Goal: Task Accomplishment & Management: Complete application form

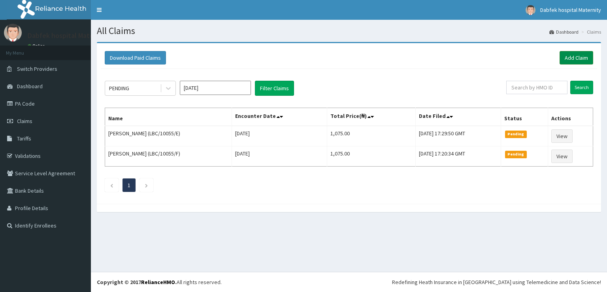
click at [585, 54] on link "Add Claim" at bounding box center [577, 57] width 34 height 13
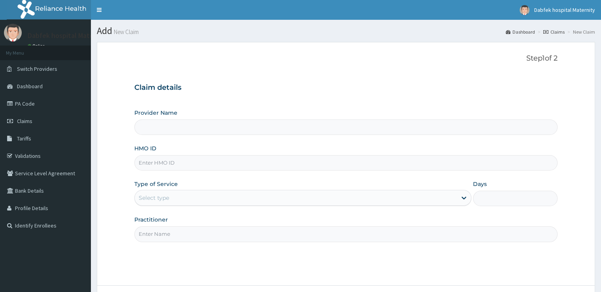
click at [209, 125] on input "Provider Name" at bounding box center [345, 126] width 423 height 15
click at [192, 127] on input "Provider Name" at bounding box center [345, 126] width 423 height 15
drag, startPoint x: 204, startPoint y: 154, endPoint x: 190, endPoint y: 163, distance: 17.1
click at [190, 163] on div "HMO ID" at bounding box center [345, 157] width 423 height 26
click at [190, 163] on input "HMO ID" at bounding box center [345, 162] width 423 height 15
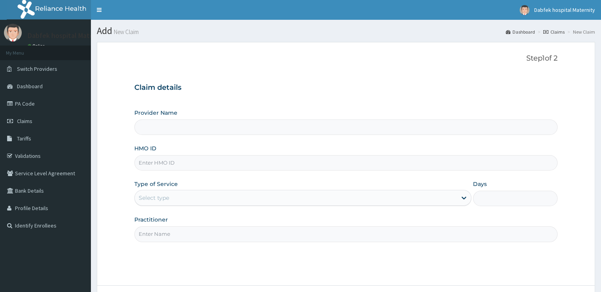
type input "Dabfek Clinic and Maternity"
click at [162, 164] on input "HMO ID" at bounding box center [345, 162] width 423 height 15
click at [32, 128] on link "Claims" at bounding box center [45, 120] width 91 height 17
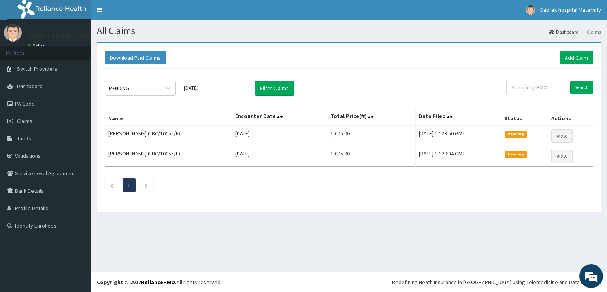
drag, startPoint x: 0, startPoint y: 0, endPoint x: 221, endPoint y: 221, distance: 312.9
click at [221, 221] on section "Download Paid Claims Add Claim × Note you can only download claims within a max…" at bounding box center [349, 131] width 516 height 190
click at [30, 101] on link "PA Code" at bounding box center [45, 103] width 91 height 17
click at [582, 53] on link "Add Claim" at bounding box center [577, 57] width 34 height 13
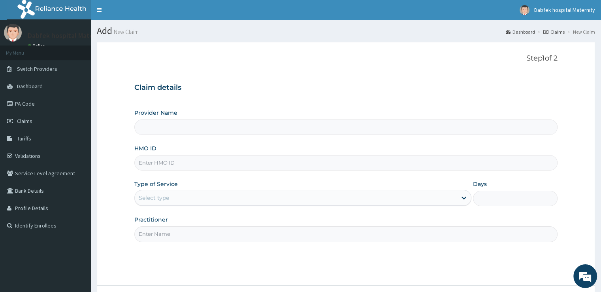
click at [208, 159] on input "HMO ID" at bounding box center [345, 162] width 423 height 15
paste input "OHT/12662/A"
type input "OHT/12662/A"
type input "Dabfek Clinic and Maternity"
type input "OHT/12662/A"
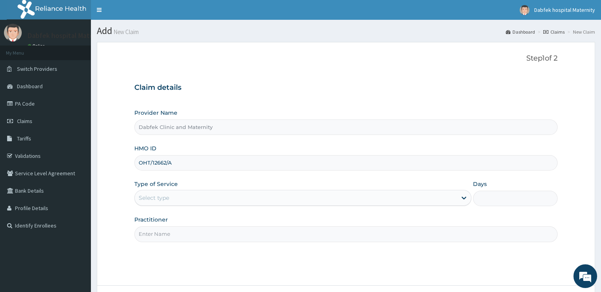
click at [210, 226] on input "Practitioner" at bounding box center [345, 233] width 423 height 15
type input "[PERSON_NAME]"
click at [238, 192] on div "Select type" at bounding box center [296, 197] width 322 height 13
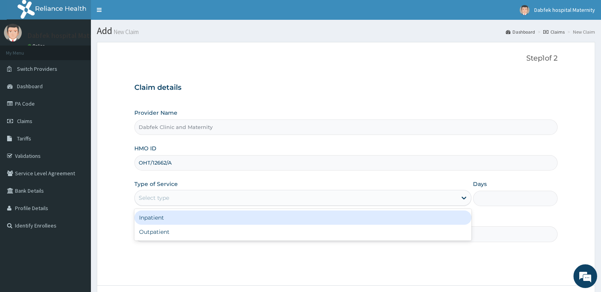
click at [233, 217] on div "Inpatient" at bounding box center [302, 217] width 337 height 14
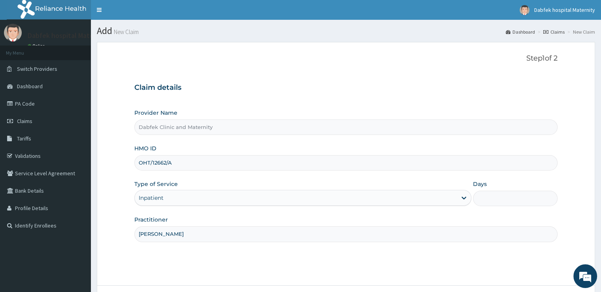
click at [496, 199] on input "Days" at bounding box center [515, 198] width 84 height 15
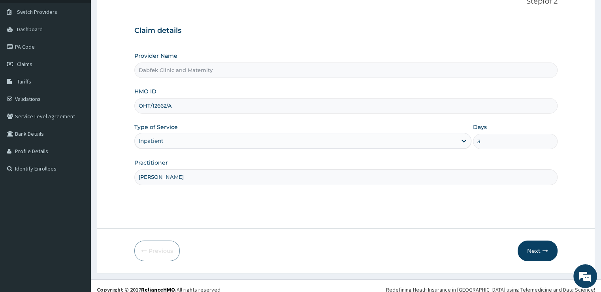
scroll to position [64, 0]
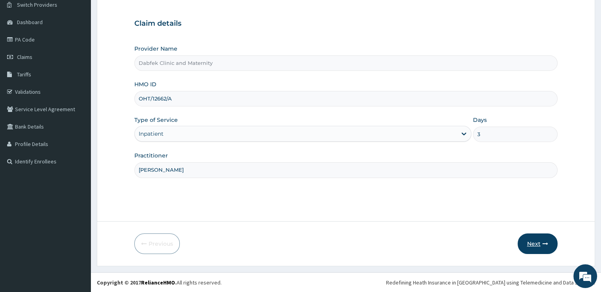
type input "3"
click at [535, 251] on button "Next" at bounding box center [538, 243] width 40 height 21
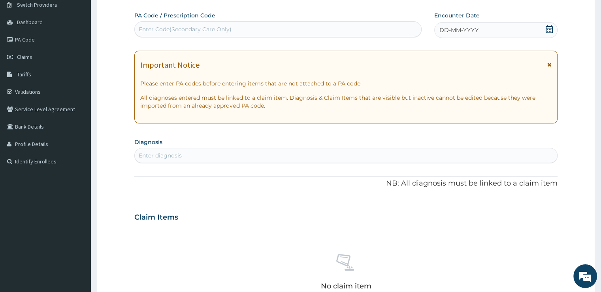
click at [182, 28] on div "Enter Code(Secondary Care Only)" at bounding box center [185, 29] width 93 height 8
paste input "OHT/12662/A"
type input "O"
paste input "PA/BA2C50"
type input "PA/BA2C50"
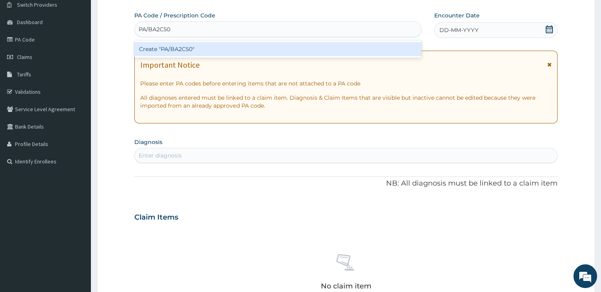
click at [200, 51] on div "Create "PA/BA2C50"" at bounding box center [277, 49] width 287 height 14
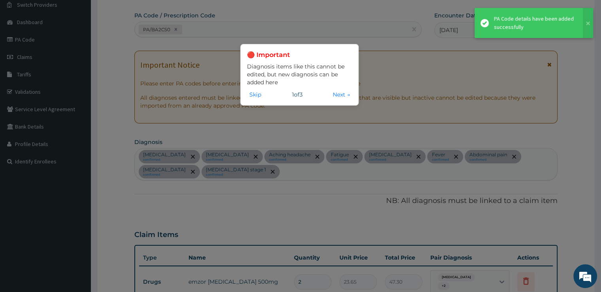
scroll to position [799, 0]
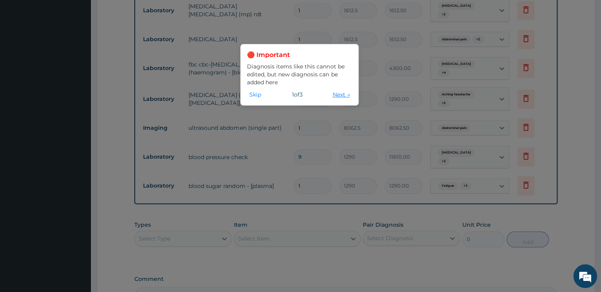
click at [341, 96] on button "Next →" at bounding box center [341, 94] width 22 height 9
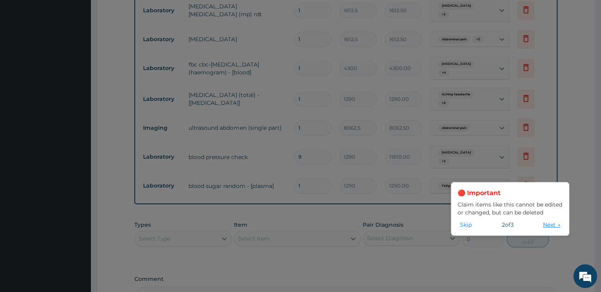
click at [546, 223] on button "Next →" at bounding box center [552, 224] width 22 height 9
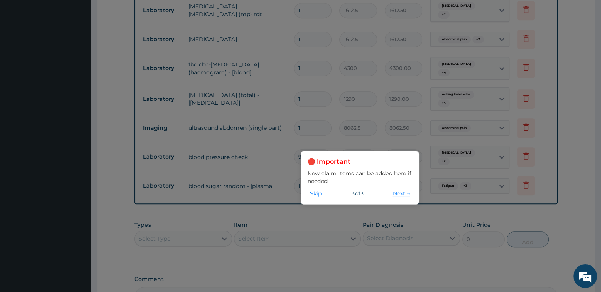
click at [406, 195] on button "Next →" at bounding box center [402, 193] width 22 height 9
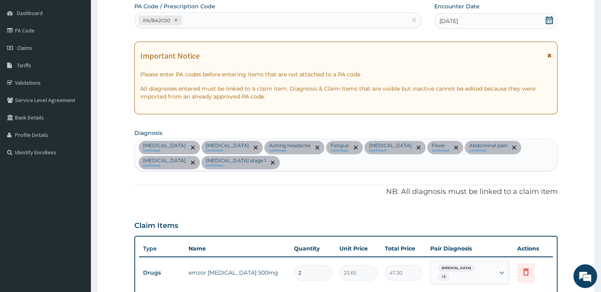
scroll to position [0, 0]
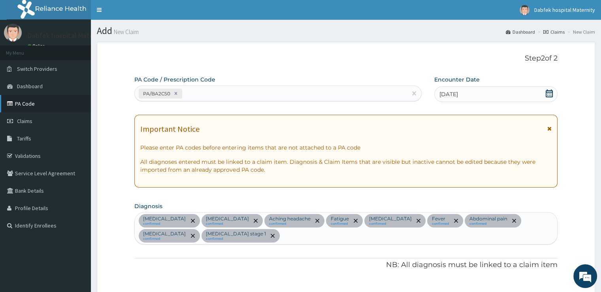
click at [11, 101] on icon at bounding box center [11, 104] width 8 height 6
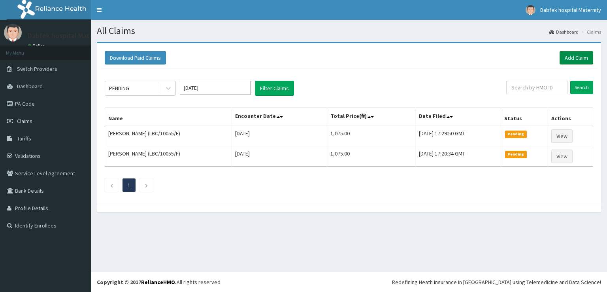
click at [578, 55] on link "Add Claim" at bounding box center [577, 57] width 34 height 13
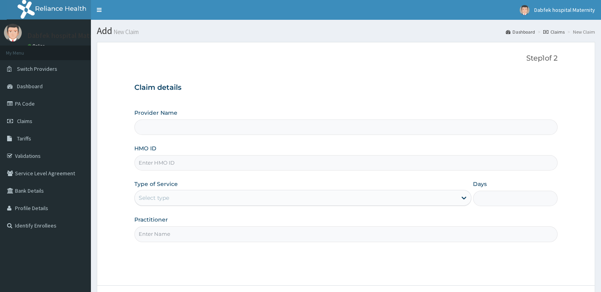
click at [186, 161] on input "HMO ID" at bounding box center [345, 162] width 423 height 15
type input "Dabfek Clinic and Maternity"
click at [156, 159] on input "HMO ID" at bounding box center [345, 162] width 423 height 15
paste input "OHT/12662/A"
type input "OHT/12662/A"
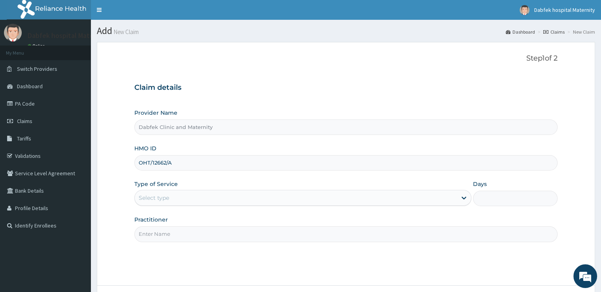
click at [285, 194] on div "Select type" at bounding box center [296, 197] width 322 height 13
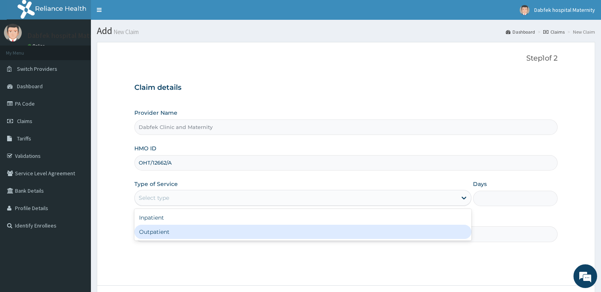
click at [263, 264] on div "Step 1 of 2 Claim details Provider Name Dabfek Clinic and Maternity HMO ID OHT/…" at bounding box center [345, 163] width 423 height 219
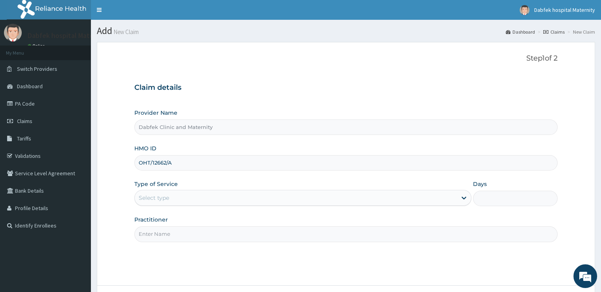
click at [242, 232] on input "Practitioner" at bounding box center [345, 233] width 423 height 15
type input "POPOOLA JK"
click at [334, 200] on div "Select type" at bounding box center [296, 197] width 322 height 13
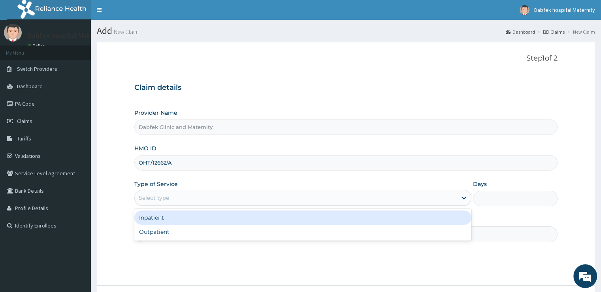
click at [284, 218] on div "Inpatient" at bounding box center [302, 217] width 337 height 14
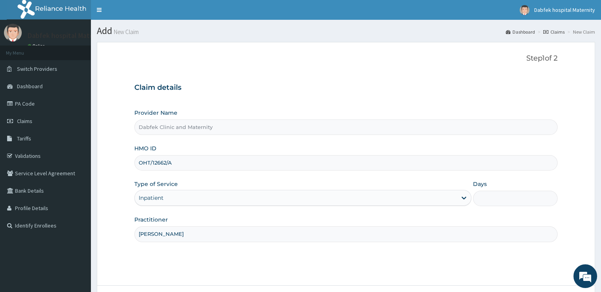
scroll to position [64, 0]
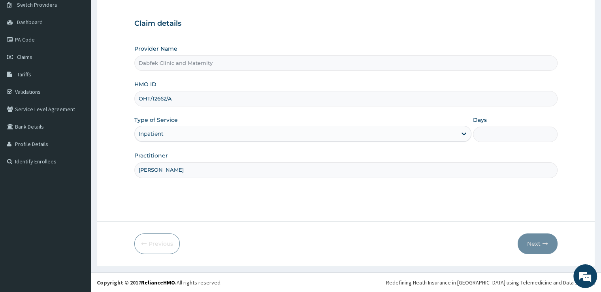
click at [519, 136] on input "Days" at bounding box center [515, 134] width 84 height 15
type input "3"
click at [547, 252] on button "Next" at bounding box center [538, 243] width 40 height 21
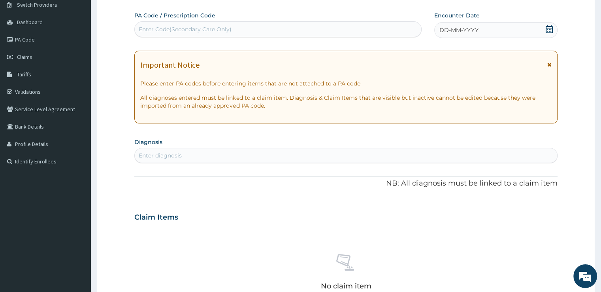
click at [242, 29] on div "Enter Code(Secondary Care Only)" at bounding box center [278, 29] width 287 height 13
paste input "PA/BA2C50"
type input "PA/BA2C50"
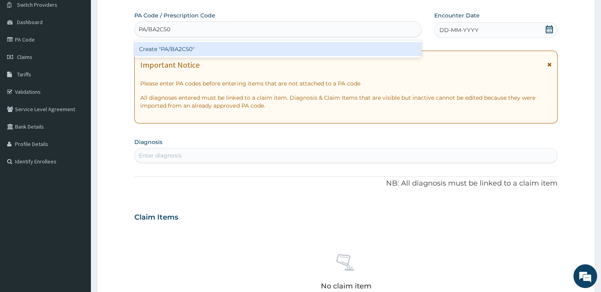
click at [180, 54] on div "Create "PA/BA2C50"" at bounding box center [277, 49] width 287 height 14
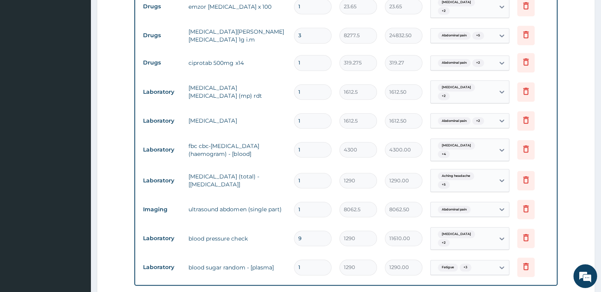
scroll to position [732, 0]
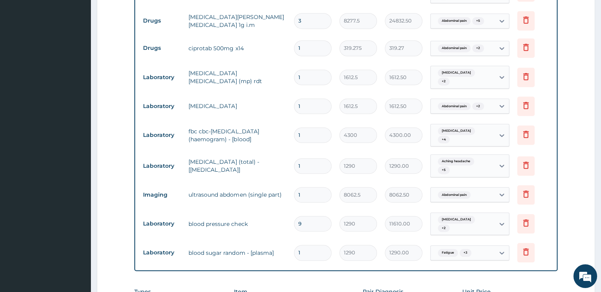
click at [543, 210] on td "Delete" at bounding box center [534, 223] width 40 height 27
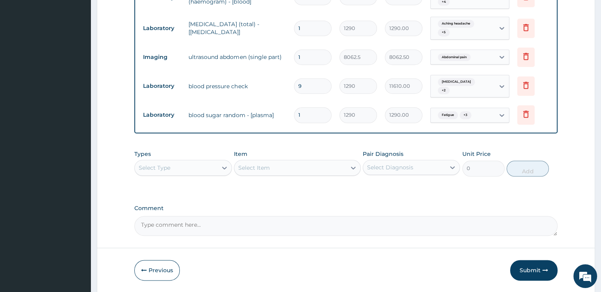
scroll to position [854, 0]
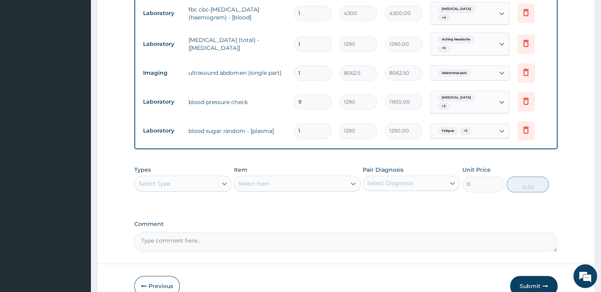
click at [543, 221] on div "Comment" at bounding box center [345, 236] width 423 height 31
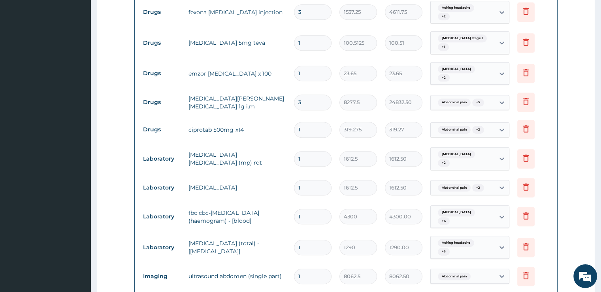
scroll to position [870, 0]
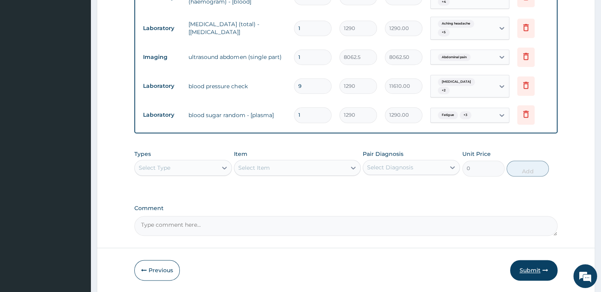
click at [528, 260] on button "Submit" at bounding box center [533, 270] width 47 height 21
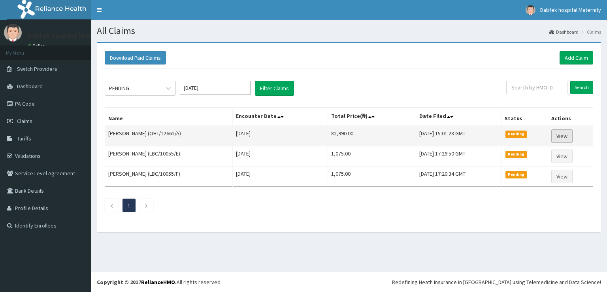
click at [559, 138] on link "View" at bounding box center [562, 135] width 21 height 13
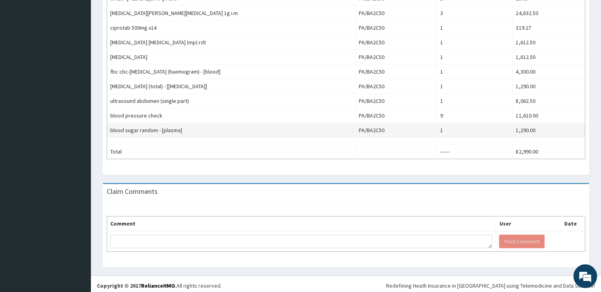
click at [560, 124] on td "1,290.00" at bounding box center [549, 130] width 73 height 15
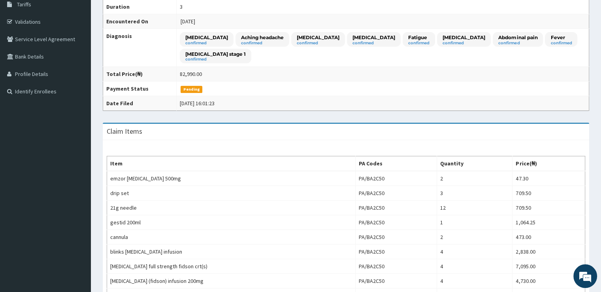
scroll to position [96, 0]
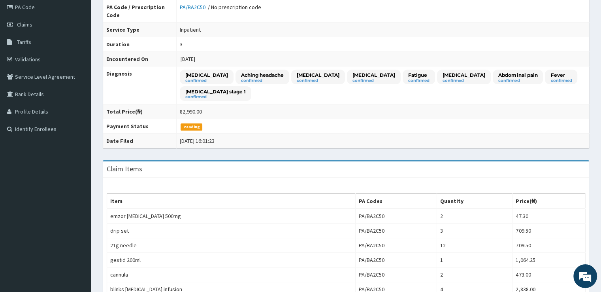
click at [587, 52] on td "[DATE]" at bounding box center [383, 59] width 413 height 15
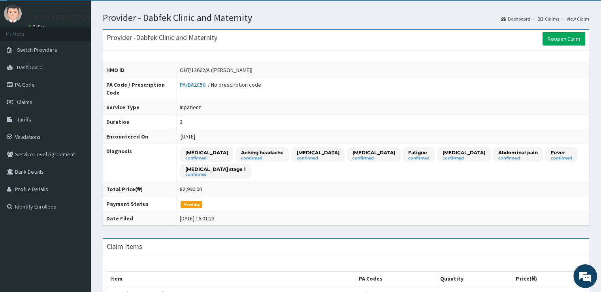
scroll to position [0, 0]
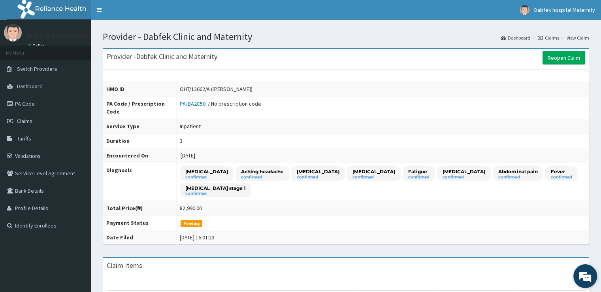
click at [593, 276] on em at bounding box center [585, 275] width 21 height 21
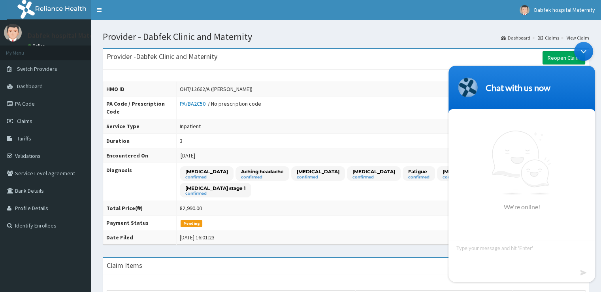
click at [370, 106] on td "PA/BA2C50 / No prescription code" at bounding box center [383, 107] width 413 height 23
click at [587, 47] on div "Minimize live chat window" at bounding box center [584, 51] width 19 height 19
